Goal: Communication & Community: Answer question/provide support

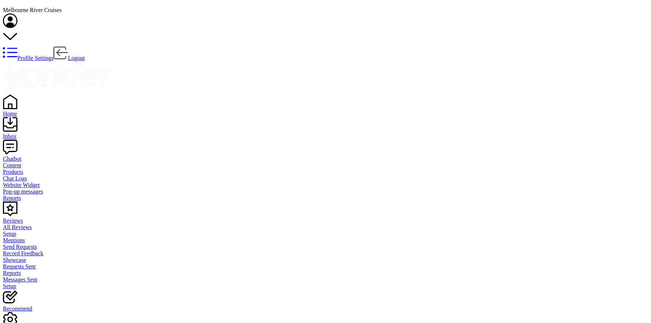
drag, startPoint x: 0, startPoint y: 0, endPoint x: 138, endPoint y: 226, distance: 264.3
